Goal: Transaction & Acquisition: Purchase product/service

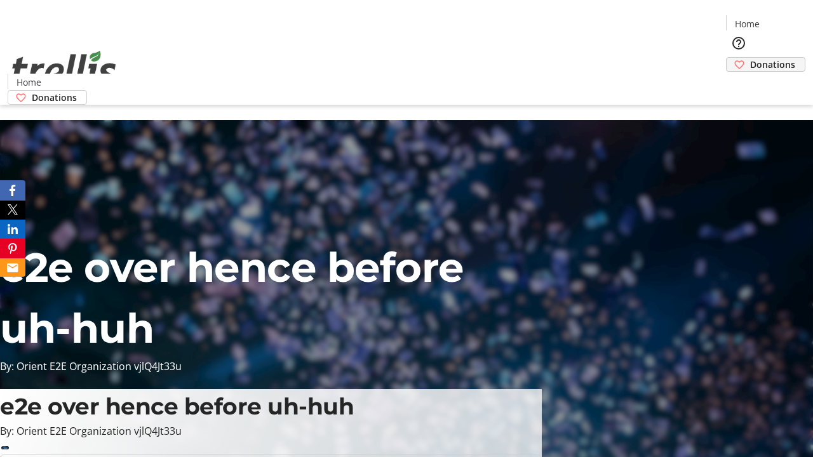
click at [750, 58] on span "Donations" at bounding box center [772, 64] width 45 height 13
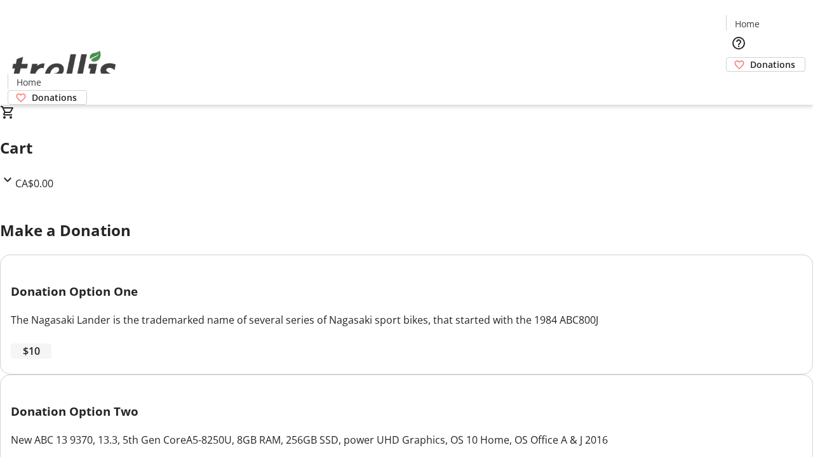
click at [40, 359] on span "$10" at bounding box center [31, 351] width 17 height 15
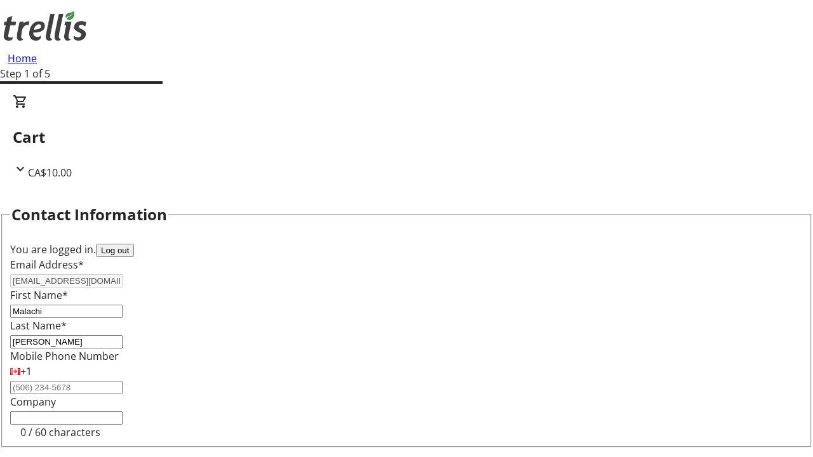
select select "CA"
type input "[STREET_ADDRESS][PERSON_NAME]"
type input "Kelowna"
select select "BC"
type input "Kelowna"
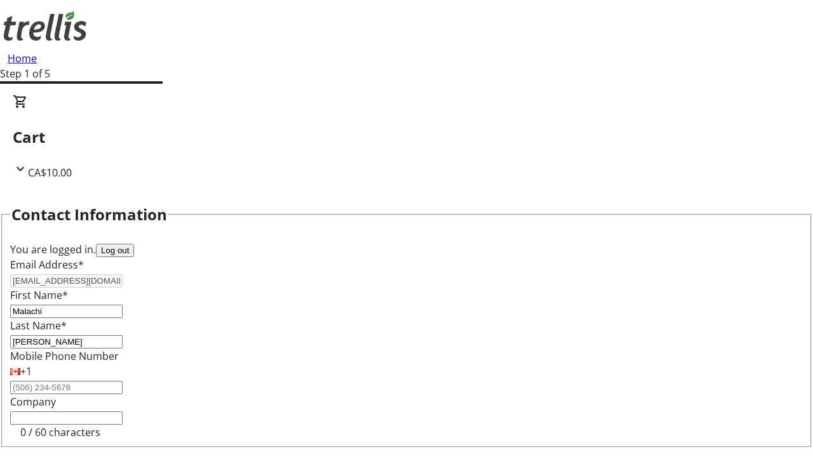
type input "V1Y 0C2"
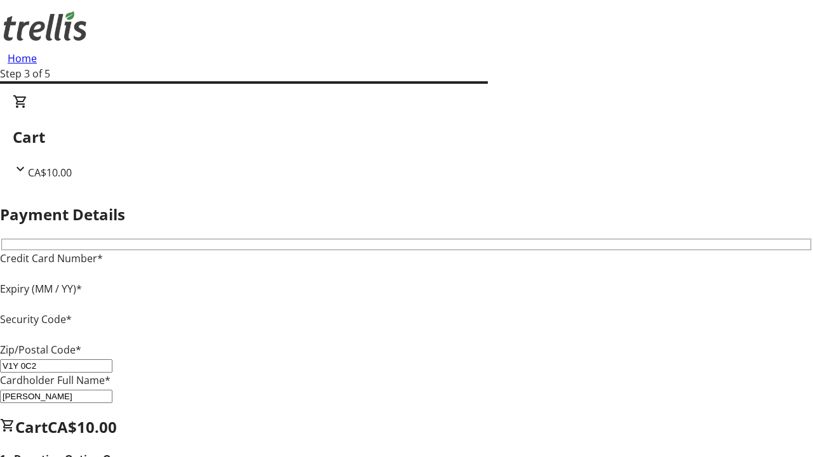
type input "V1Y 0C2"
